Goal: Information Seeking & Learning: Find specific page/section

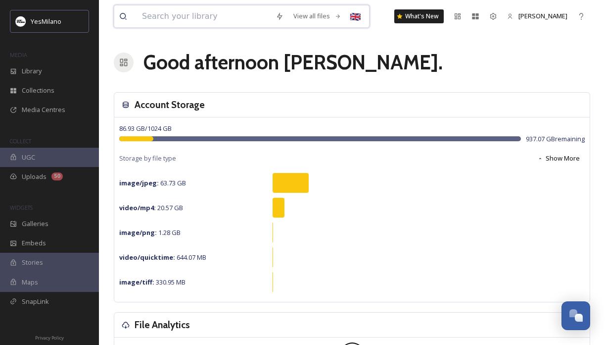
click at [197, 13] on input at bounding box center [204, 16] width 134 height 22
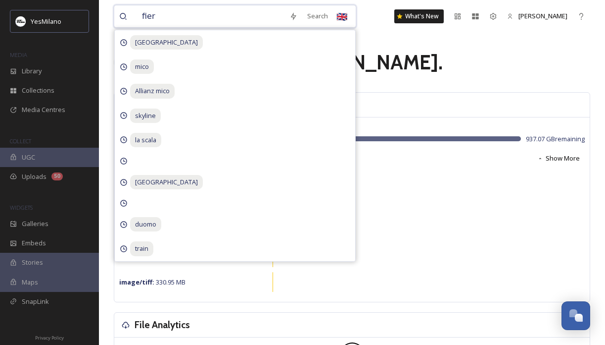
type input "fiera"
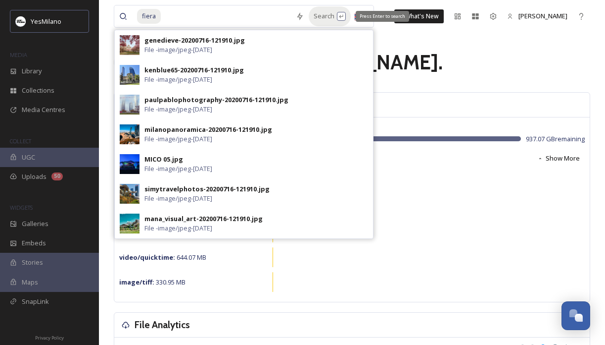
click at [311, 15] on div "Search Press Enter to search" at bounding box center [330, 15] width 42 height 19
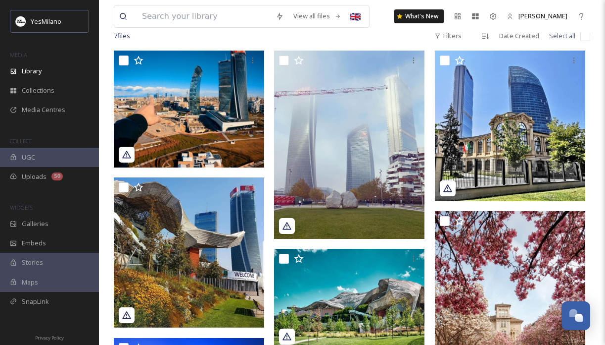
scroll to position [64, 0]
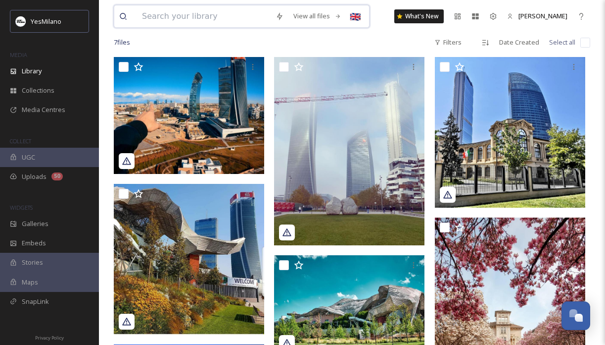
click at [204, 14] on input at bounding box center [204, 16] width 134 height 22
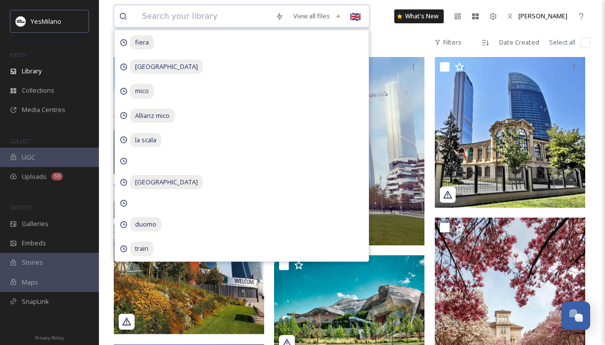
click at [204, 14] on input at bounding box center [204, 16] width 134 height 22
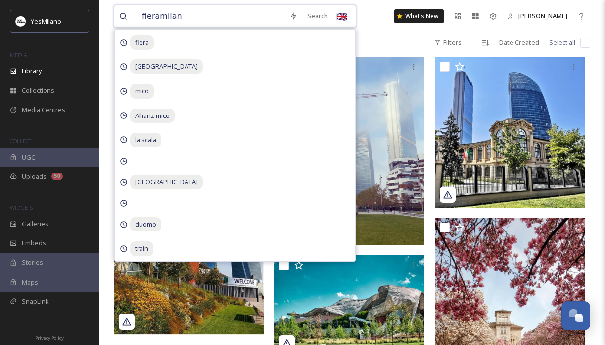
type input "fieramilano"
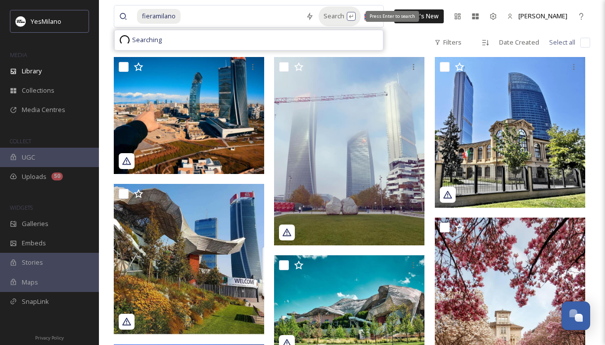
click at [324, 11] on div "Search Press Enter to search" at bounding box center [340, 15] width 42 height 19
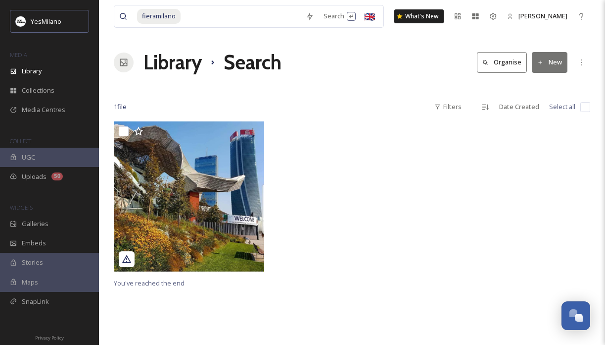
click at [432, 63] on div "Library Search Organise New" at bounding box center [352, 63] width 477 height 30
click at [287, 18] on input at bounding box center [241, 16] width 119 height 22
type input "f"
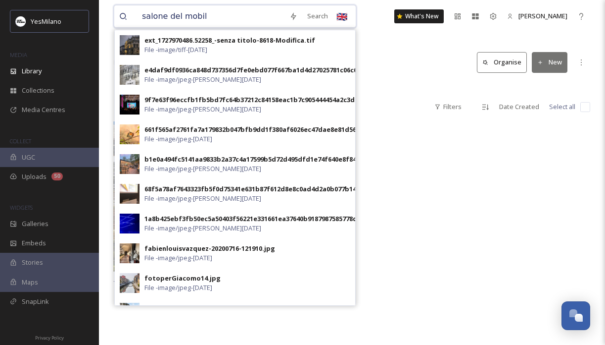
type input "salone del mobile"
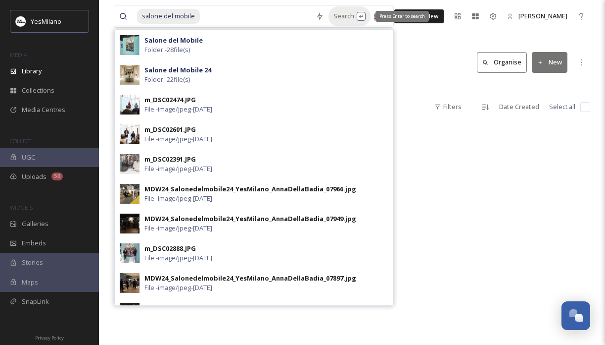
click at [336, 17] on div "Search Press Enter to search" at bounding box center [350, 15] width 42 height 19
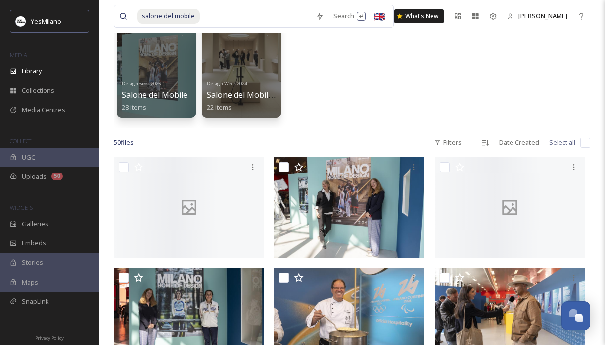
scroll to position [69, 0]
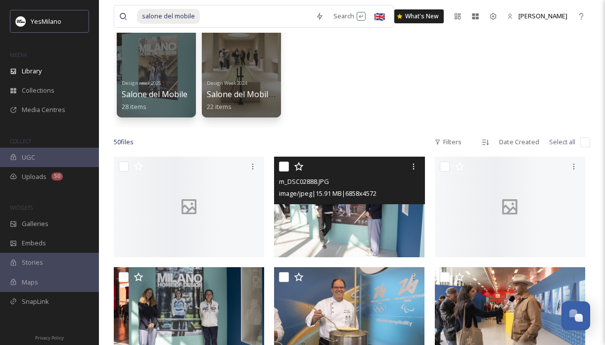
click at [386, 229] on img at bounding box center [349, 206] width 151 height 101
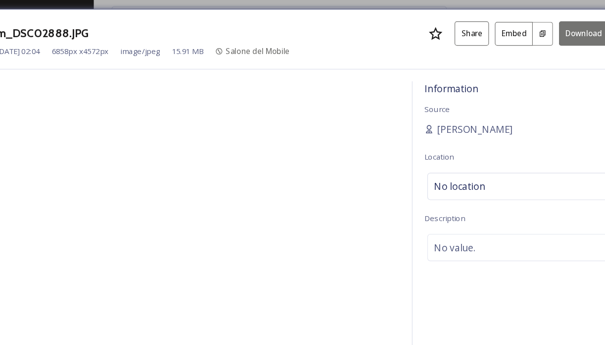
scroll to position [117, 0]
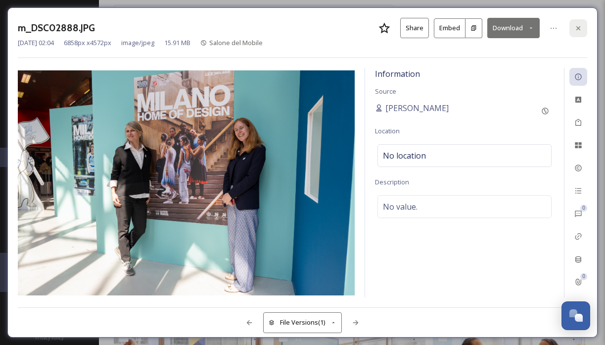
click at [577, 19] on div at bounding box center [579, 28] width 18 height 18
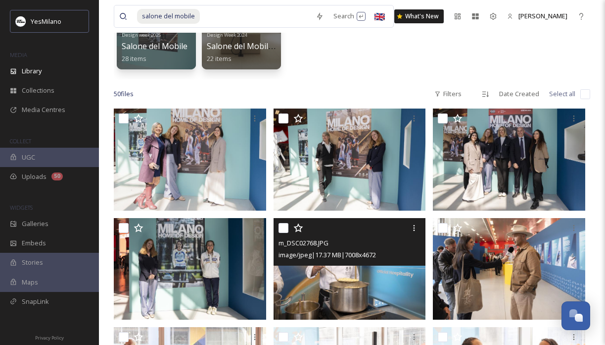
scroll to position [132, 0]
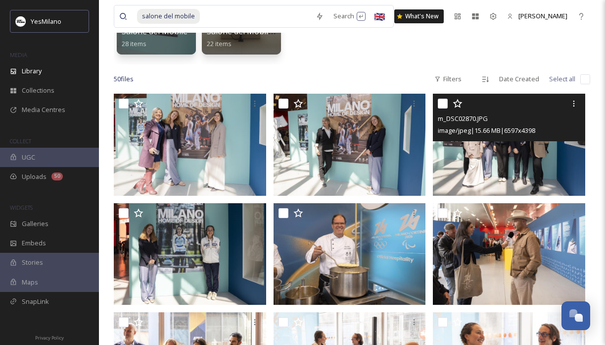
click at [506, 159] on img at bounding box center [509, 144] width 152 height 101
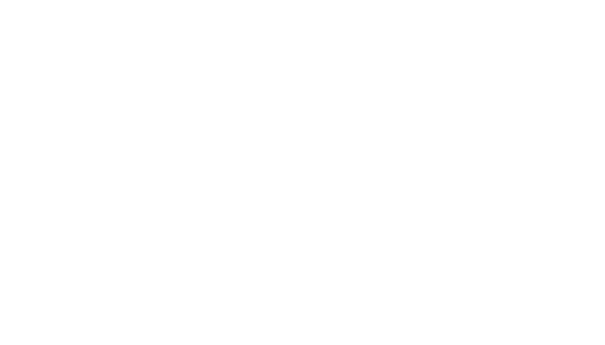
scroll to position [78, 0]
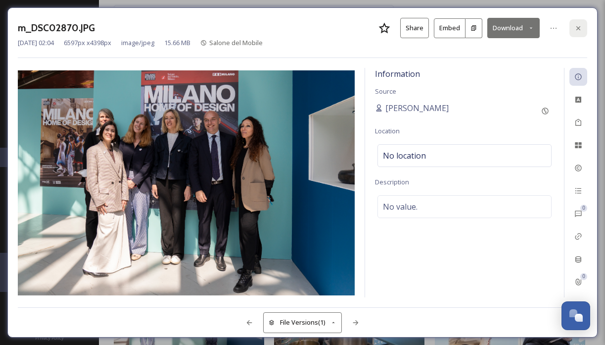
click at [578, 23] on div at bounding box center [579, 28] width 18 height 18
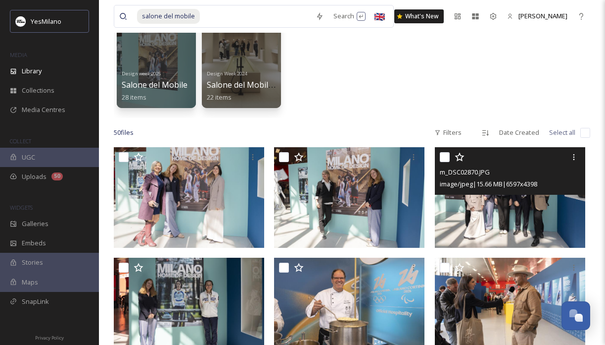
scroll to position [109, 0]
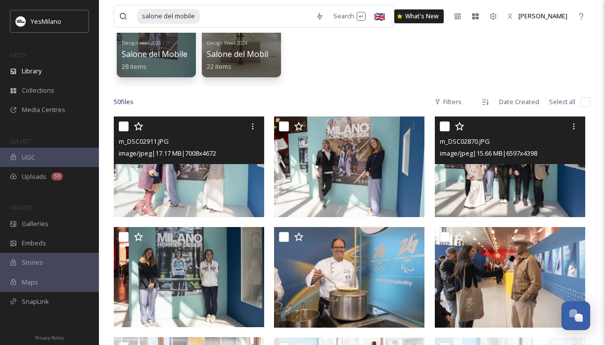
click at [205, 196] on img at bounding box center [189, 166] width 151 height 101
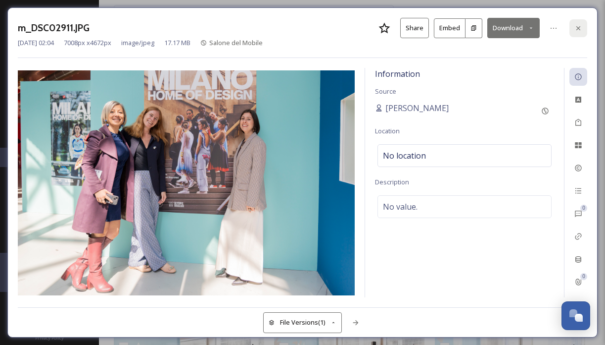
click at [574, 29] on div at bounding box center [579, 28] width 18 height 18
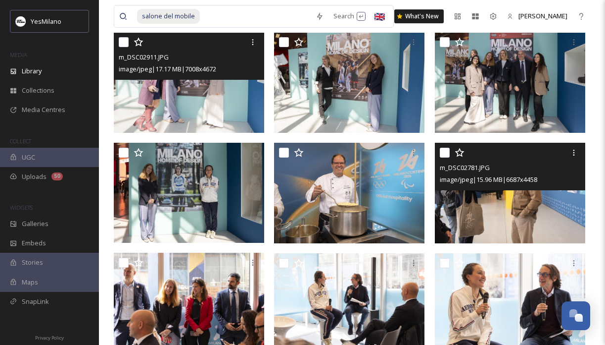
scroll to position [210, 0]
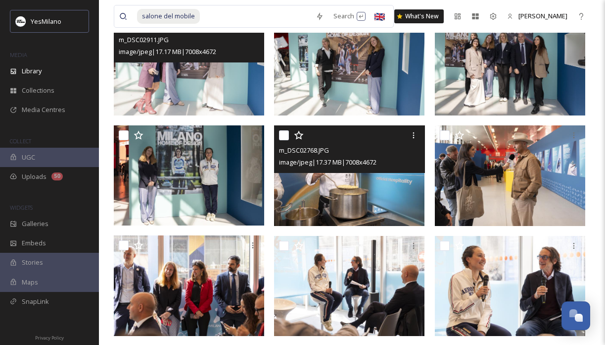
click at [399, 188] on img at bounding box center [349, 175] width 151 height 101
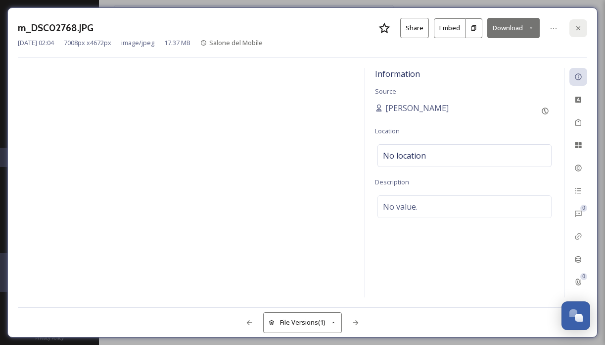
click at [587, 29] on div at bounding box center [579, 28] width 18 height 18
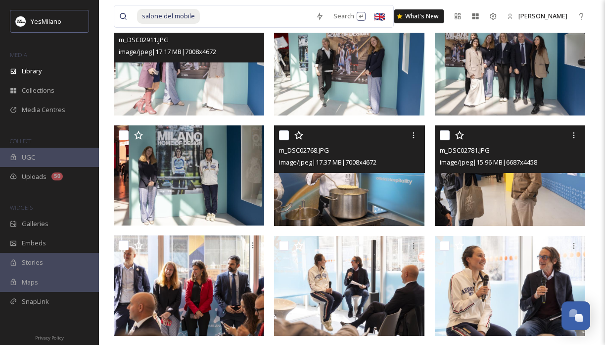
click at [567, 187] on img at bounding box center [510, 175] width 151 height 101
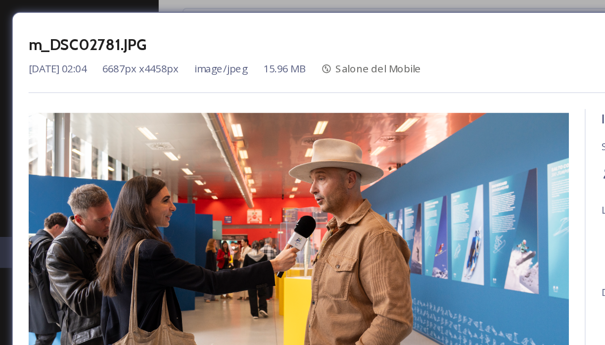
click at [170, 50] on div "m_DSC02781.JPG Share Embed Download [DATE] 02:04 6687 px x 4458 px image/jpeg 1…" at bounding box center [303, 38] width 570 height 40
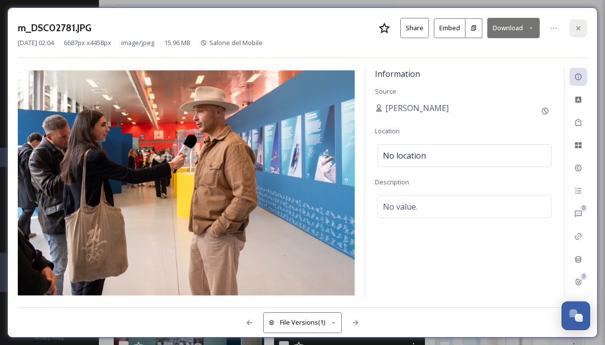
click at [574, 25] on div at bounding box center [579, 28] width 18 height 18
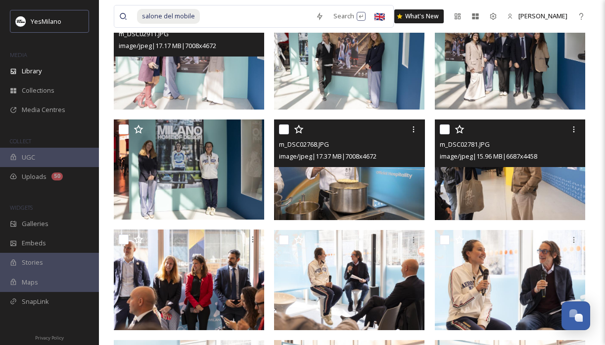
scroll to position [222, 0]
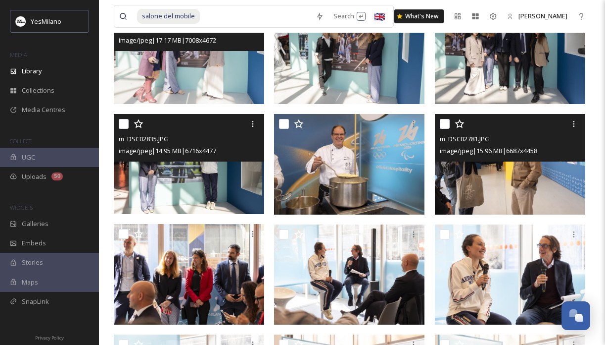
click at [239, 169] on img at bounding box center [189, 164] width 151 height 101
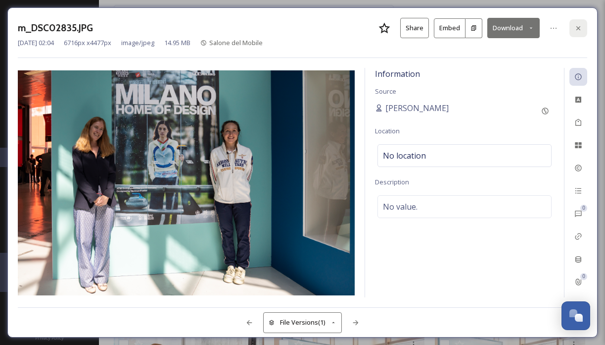
click at [580, 25] on icon at bounding box center [579, 28] width 8 height 8
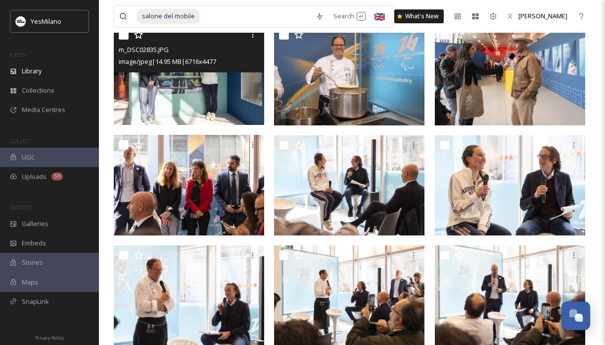
scroll to position [326, 0]
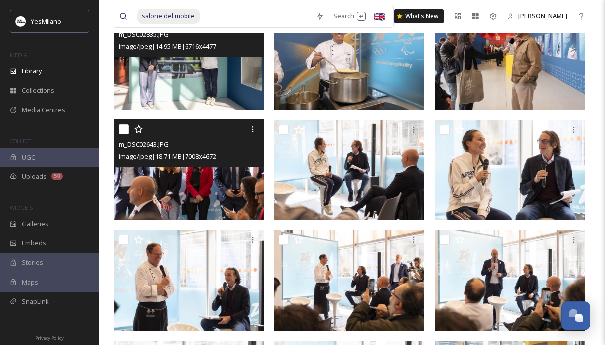
click at [214, 202] on img at bounding box center [189, 169] width 151 height 101
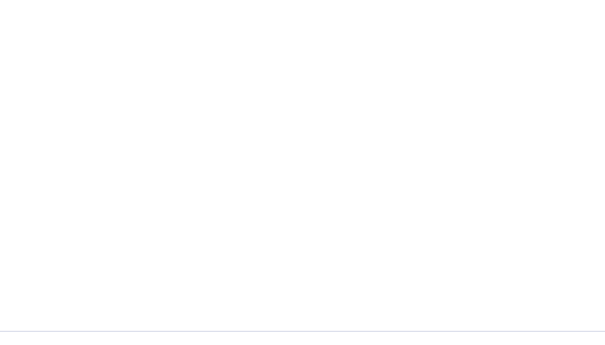
scroll to position [328, 0]
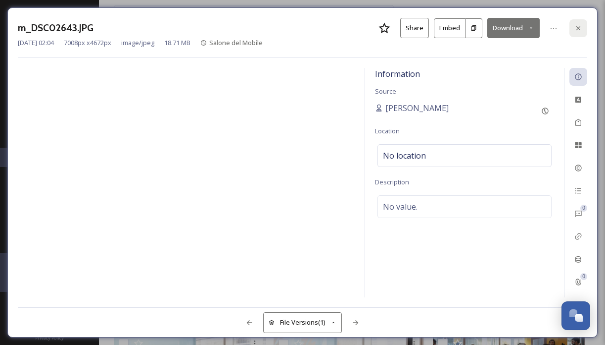
click at [579, 27] on icon at bounding box center [579, 28] width 8 height 8
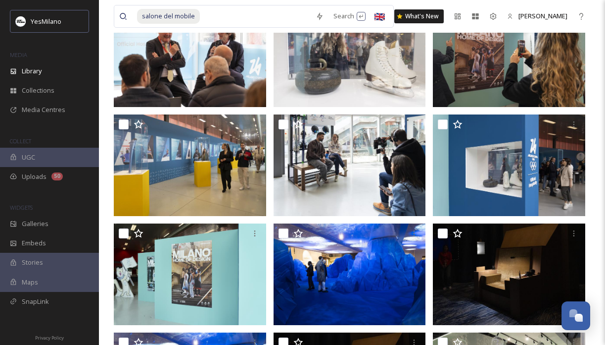
scroll to position [954, 0]
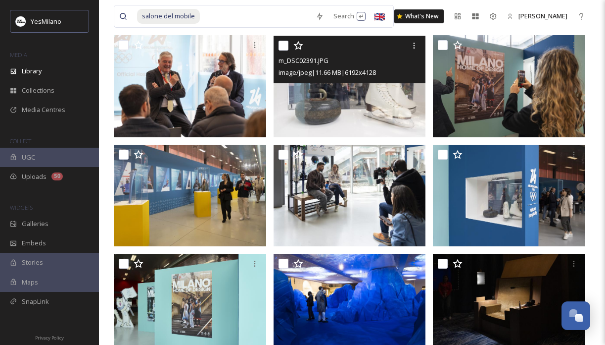
click at [368, 116] on img at bounding box center [350, 85] width 152 height 101
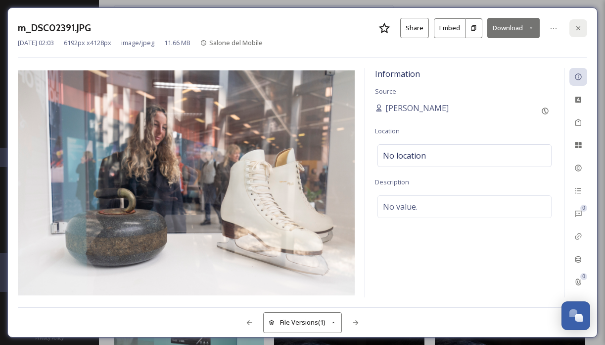
click at [580, 28] on icon at bounding box center [579, 28] width 8 height 8
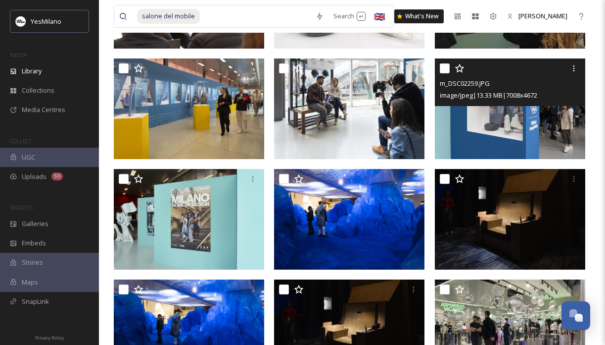
scroll to position [1053, 0]
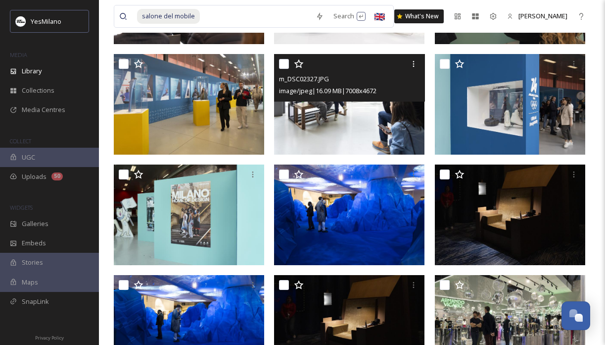
click at [383, 115] on img at bounding box center [349, 104] width 151 height 101
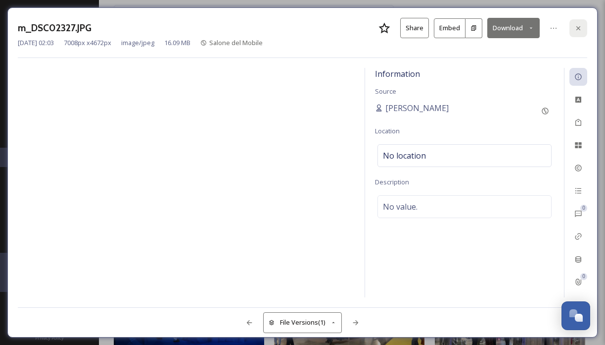
click at [578, 26] on icon at bounding box center [579, 28] width 8 height 8
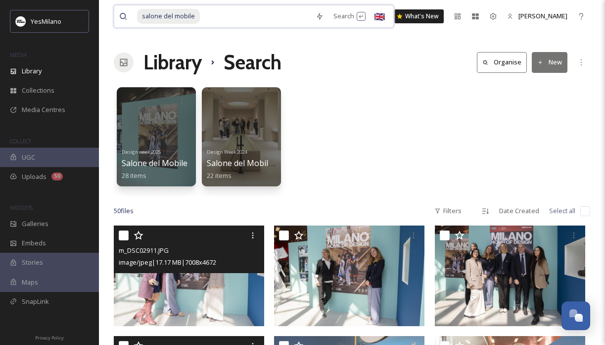
click at [234, 20] on input at bounding box center [256, 16] width 110 height 22
type input "s"
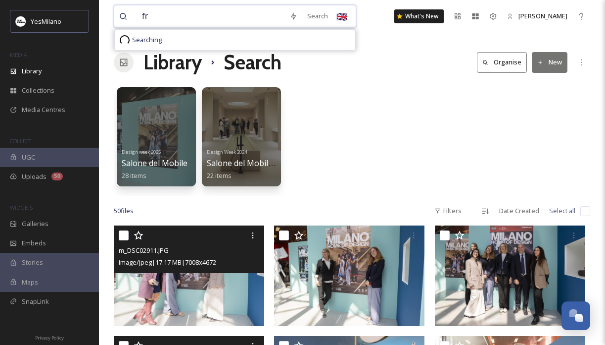
type input "f"
type input "rho"
click at [323, 17] on div "Search Press Enter to search" at bounding box center [328, 15] width 42 height 19
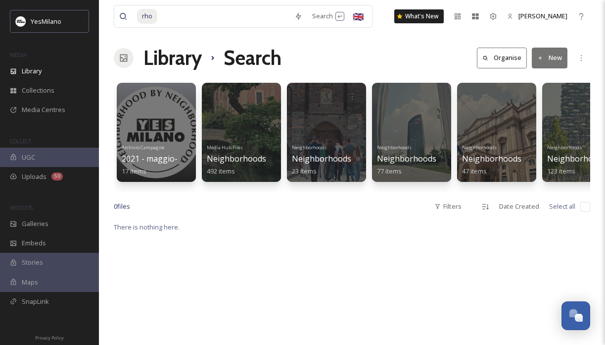
scroll to position [3, 0]
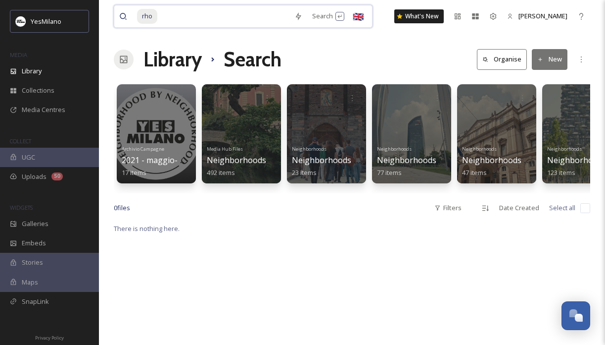
click at [240, 15] on input at bounding box center [223, 16] width 131 height 22
type input "r"
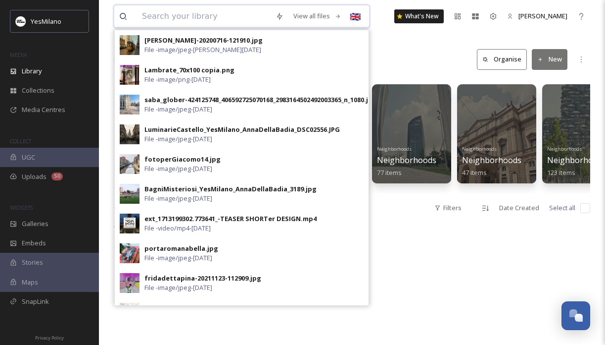
scroll to position [0, 0]
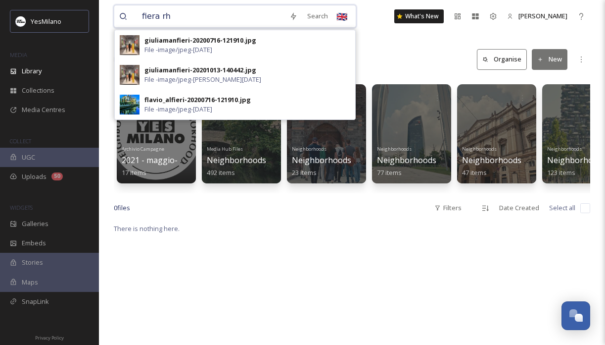
type input "fiera rho"
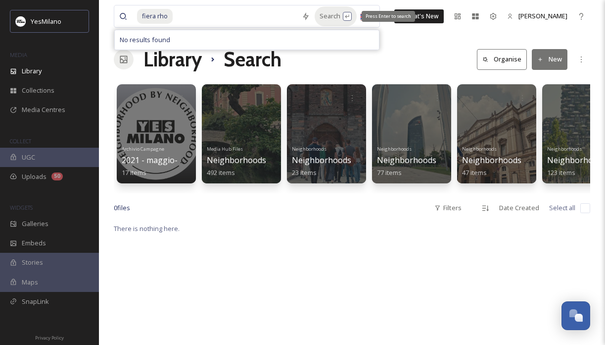
click at [326, 11] on div "Search Press Enter to search" at bounding box center [336, 15] width 42 height 19
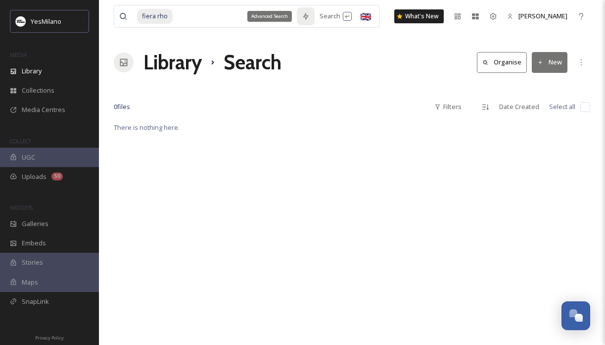
click at [255, 17] on div "Advanced Search" at bounding box center [270, 16] width 45 height 11
click at [206, 21] on input at bounding box center [235, 16] width 123 height 22
type input "f"
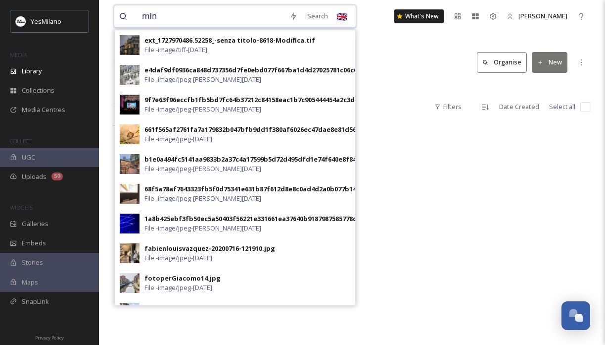
type input "mind"
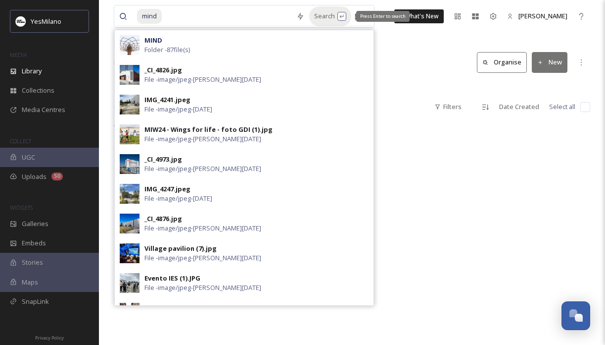
click at [316, 15] on div "Search Press Enter to search" at bounding box center [330, 15] width 42 height 19
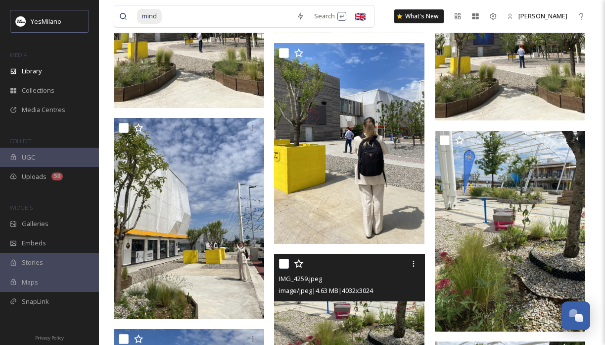
scroll to position [2881, 0]
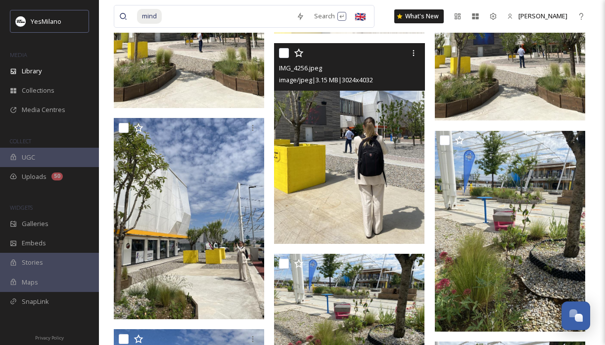
click at [319, 201] on img at bounding box center [349, 143] width 151 height 201
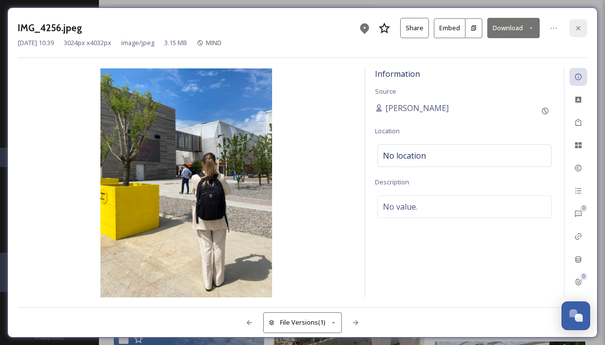
click at [580, 23] on div at bounding box center [579, 28] width 18 height 18
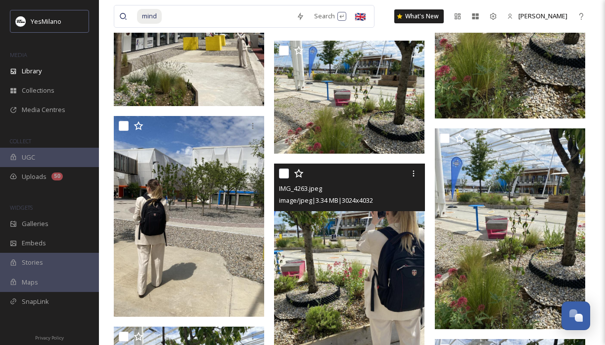
scroll to position [3099, 0]
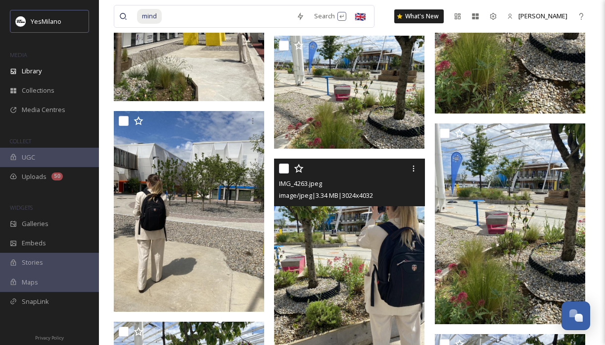
click at [403, 264] on img at bounding box center [349, 258] width 151 height 201
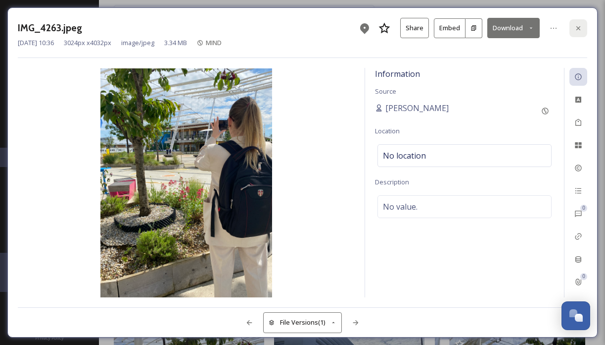
click at [581, 23] on div at bounding box center [579, 28] width 18 height 18
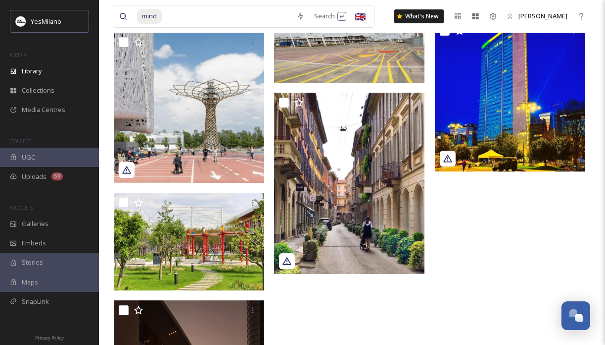
scroll to position [4119, 0]
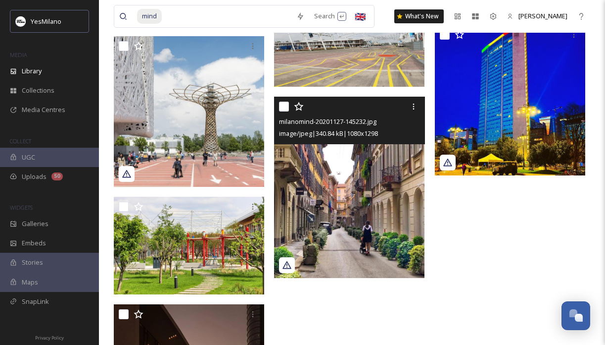
click at [349, 219] on img at bounding box center [349, 187] width 151 height 181
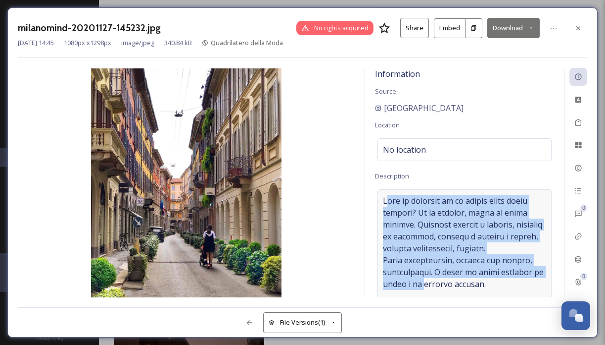
drag, startPoint x: 390, startPoint y: 197, endPoint x: 420, endPoint y: 277, distance: 85.5
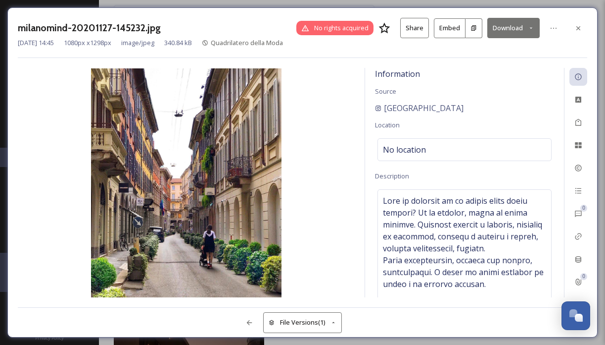
click at [323, 208] on img at bounding box center [186, 182] width 337 height 229
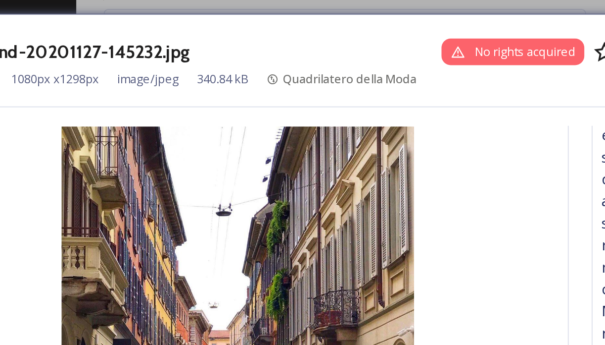
scroll to position [4066, 0]
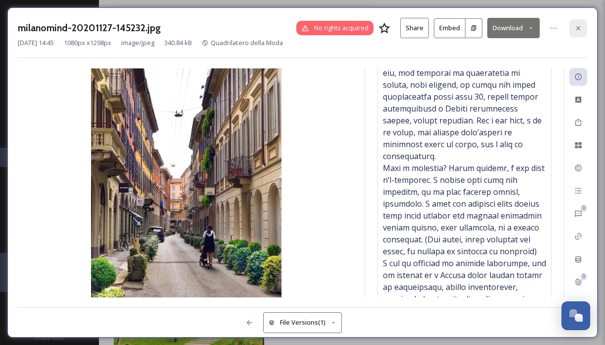
click at [583, 22] on div at bounding box center [579, 28] width 18 height 18
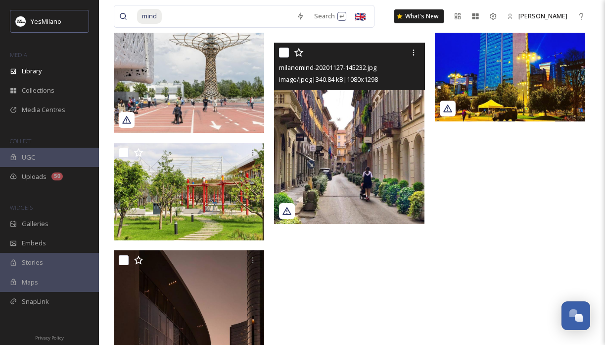
scroll to position [4174, 0]
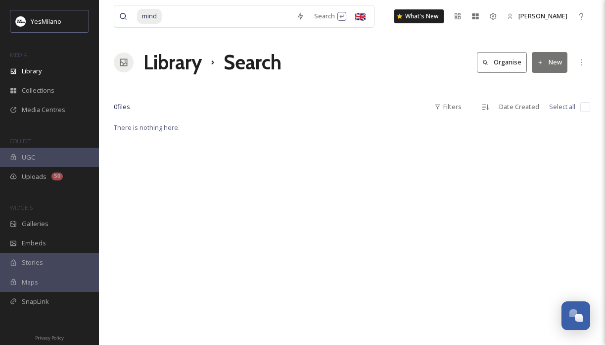
click at [40, 153] on div "UGC" at bounding box center [49, 157] width 99 height 19
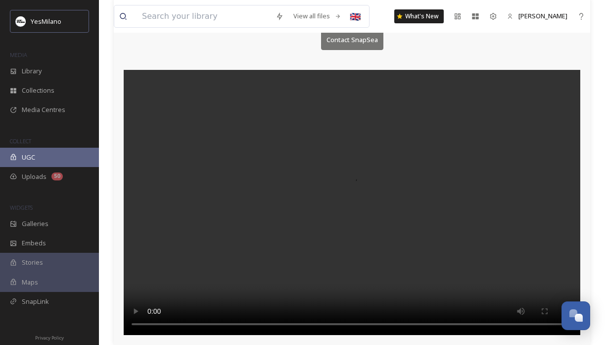
scroll to position [89, 0]
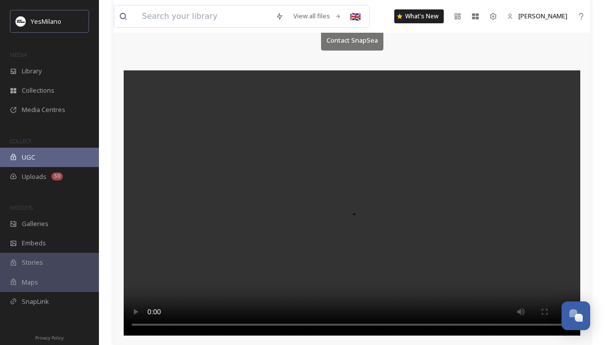
click at [61, 259] on div "Stories" at bounding box center [49, 261] width 99 height 19
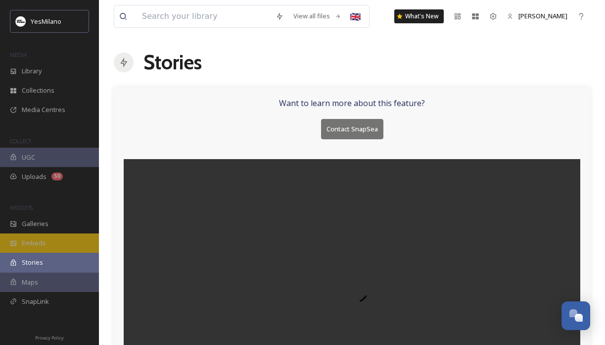
click at [57, 245] on div "Embeds" at bounding box center [49, 242] width 99 height 19
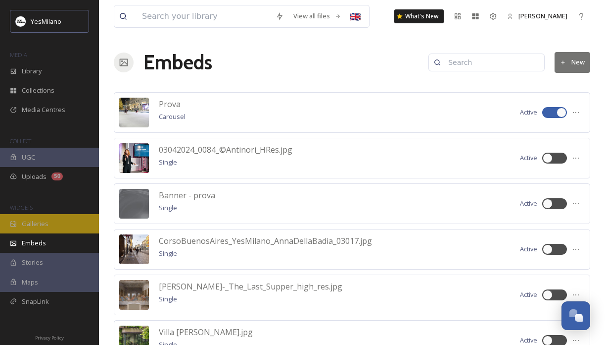
click at [57, 216] on div "Galleries" at bounding box center [49, 223] width 99 height 19
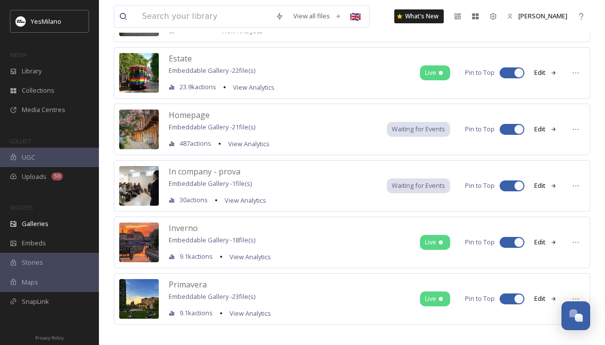
scroll to position [268, 0]
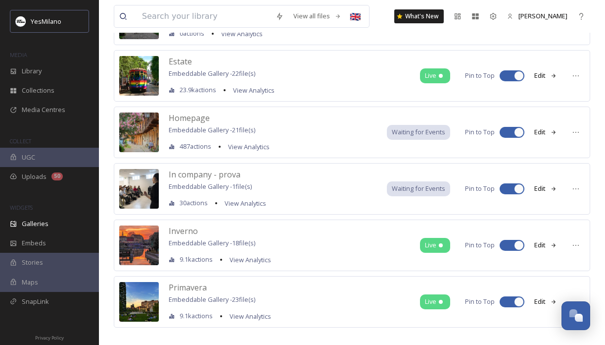
click at [152, 198] on img at bounding box center [139, 189] width 40 height 40
click at [174, 177] on span "In company - prova" at bounding box center [205, 174] width 72 height 11
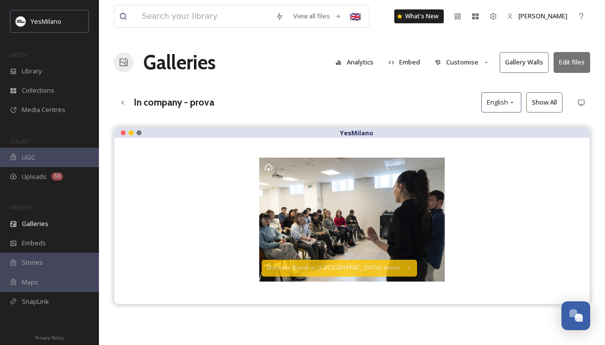
scroll to position [0, 0]
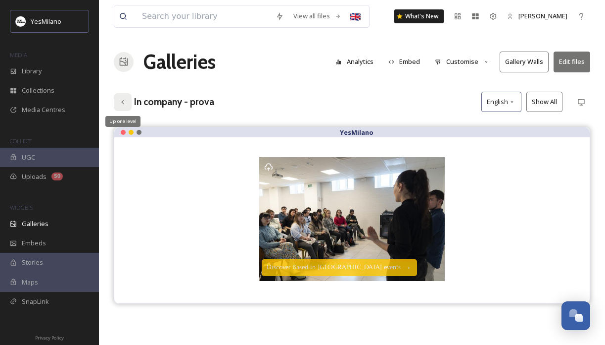
click at [122, 102] on icon at bounding box center [123, 102] width 8 height 8
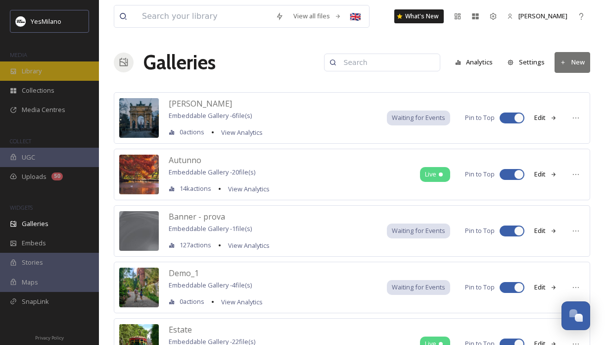
click at [27, 71] on span "Library" at bounding box center [32, 70] width 20 height 9
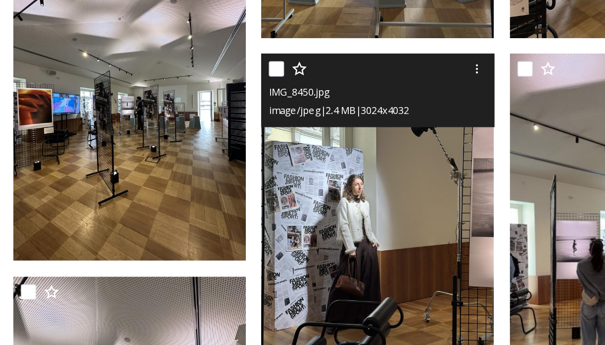
scroll to position [842, 0]
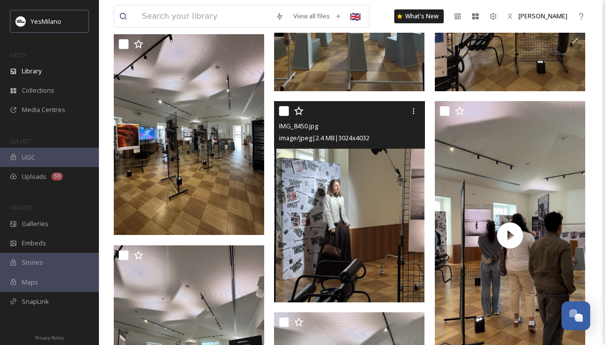
click at [323, 199] on img at bounding box center [349, 201] width 151 height 201
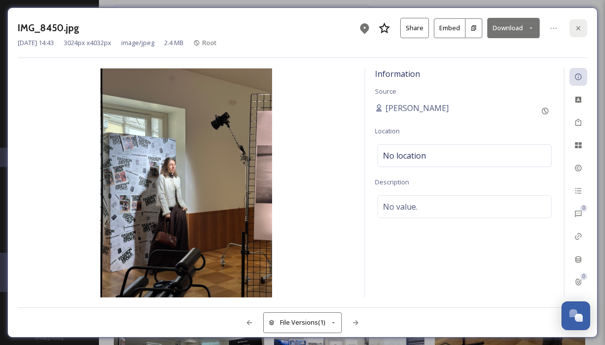
click at [585, 25] on div at bounding box center [579, 28] width 18 height 18
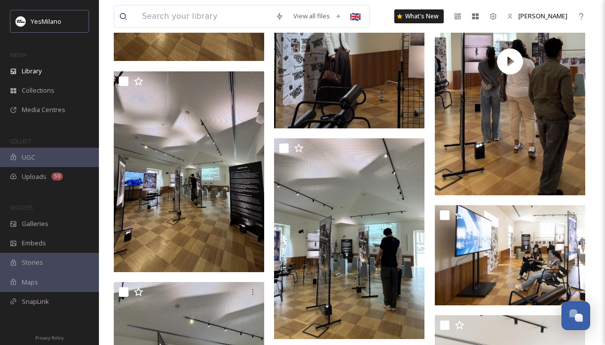
scroll to position [1016, 0]
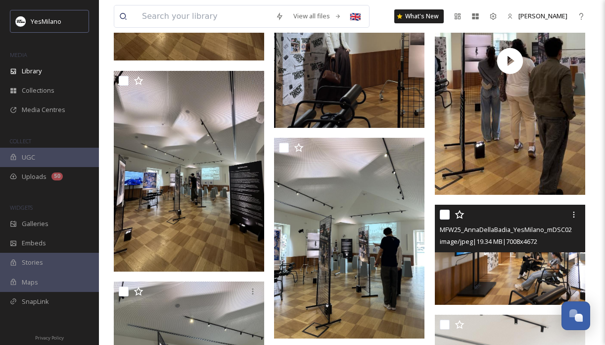
click at [514, 268] on img at bounding box center [510, 254] width 151 height 101
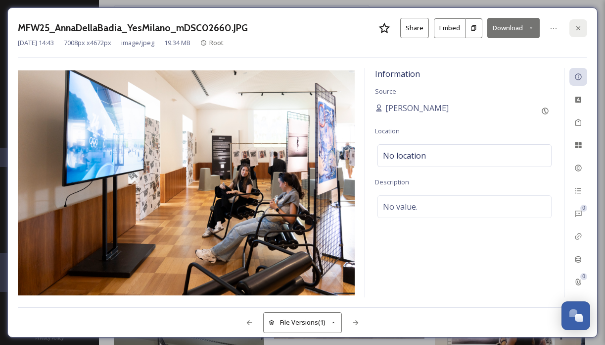
click at [581, 30] on icon at bounding box center [579, 28] width 8 height 8
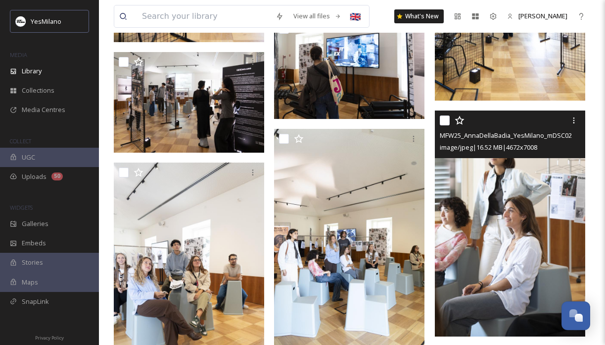
scroll to position [1692, 0]
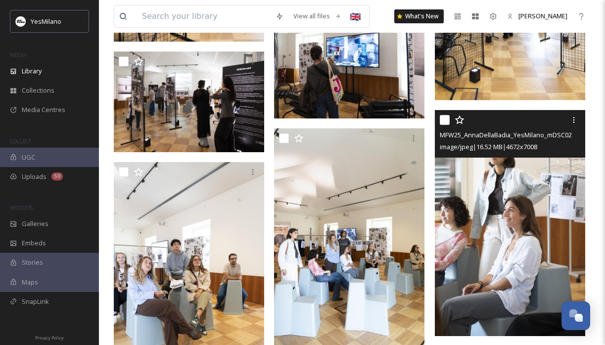
click at [562, 222] on img at bounding box center [510, 223] width 151 height 226
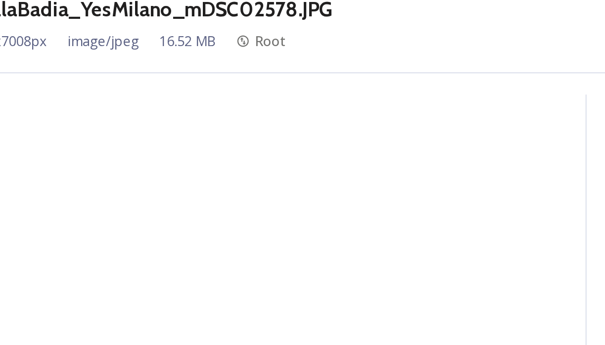
scroll to position [1621, 0]
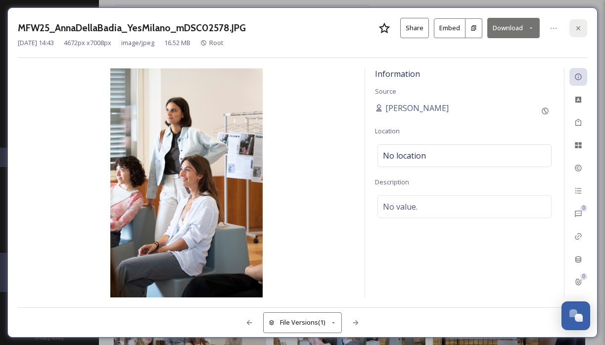
click at [576, 25] on icon at bounding box center [579, 28] width 8 height 8
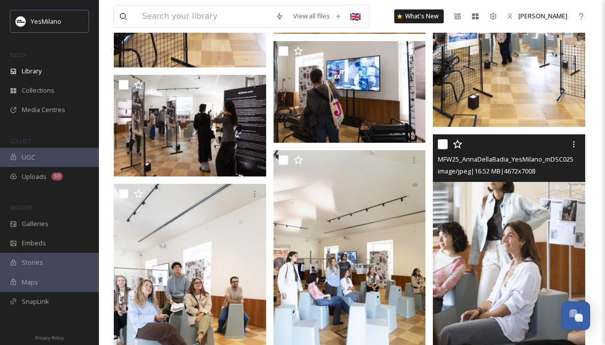
scroll to position [1716, 0]
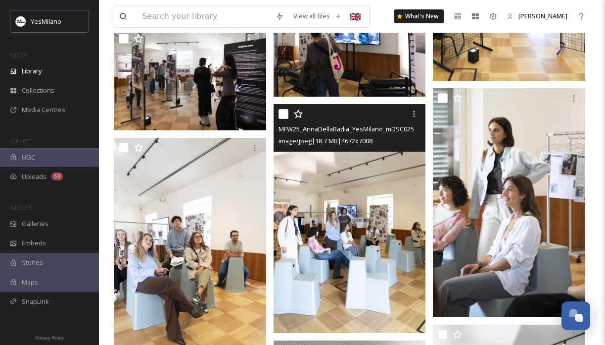
click at [372, 232] on img at bounding box center [350, 218] width 152 height 229
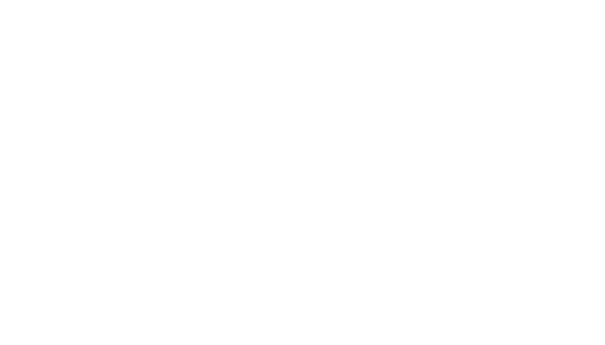
scroll to position [1721, 0]
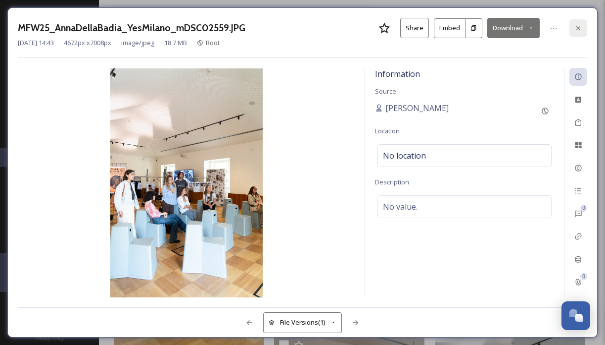
click at [583, 29] on div at bounding box center [579, 28] width 18 height 18
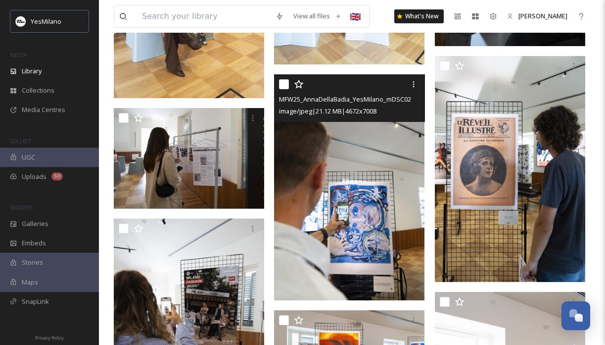
scroll to position [2004, 0]
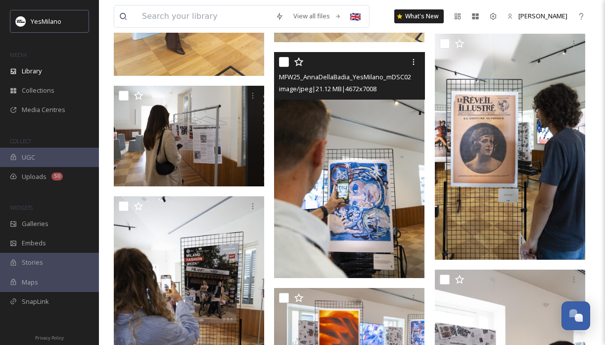
click at [392, 220] on img at bounding box center [349, 165] width 151 height 226
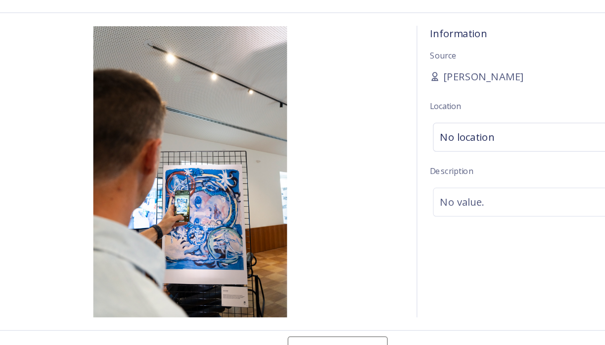
scroll to position [2014, 0]
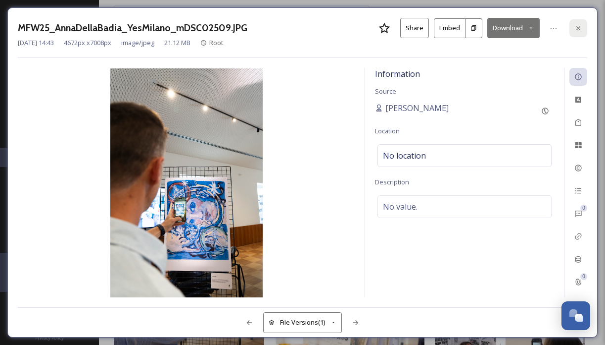
click at [585, 26] on div at bounding box center [579, 28] width 18 height 18
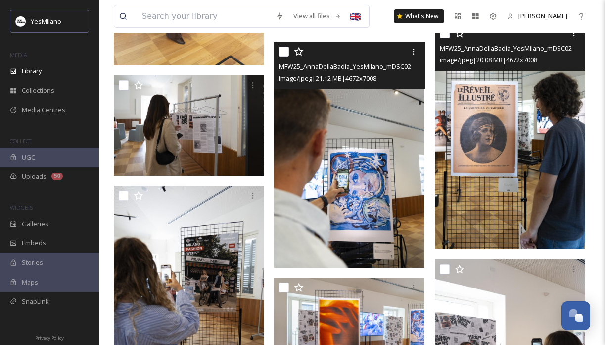
click at [539, 176] on img at bounding box center [510, 136] width 151 height 226
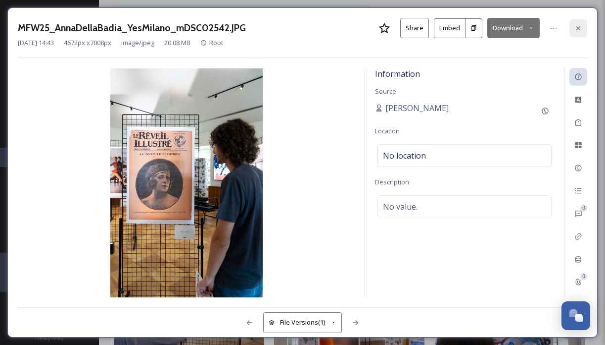
click at [580, 23] on div at bounding box center [579, 28] width 18 height 18
